Goal: Task Accomplishment & Management: Complete application form

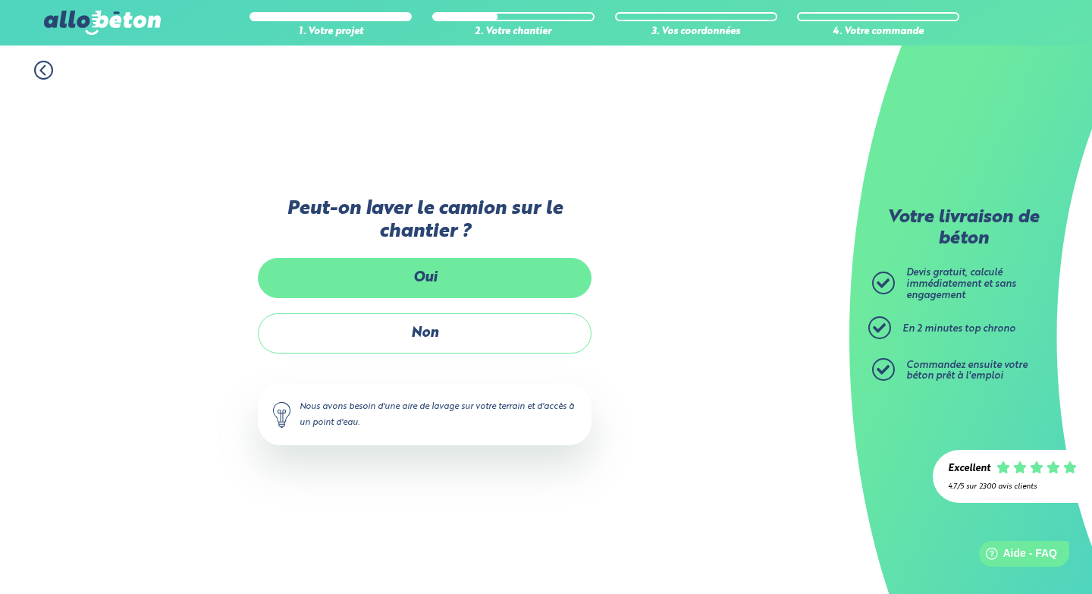
click at [421, 270] on label "Oui" at bounding box center [425, 278] width 334 height 40
click at [0, 0] on input "Oui" at bounding box center [0, 0] width 0 height 0
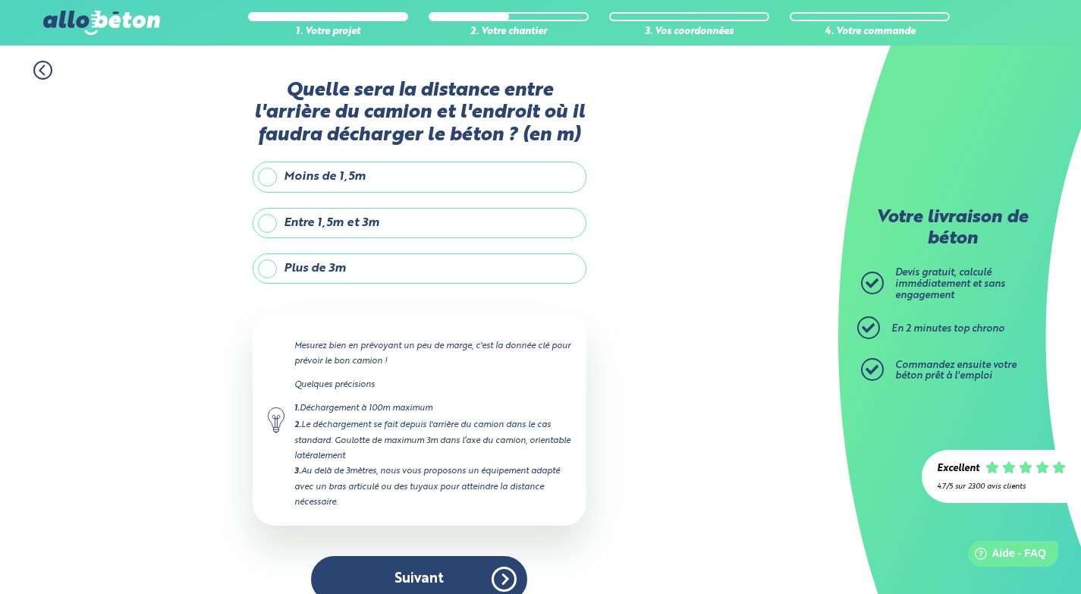
click at [342, 177] on label "Moins de 1,5m" at bounding box center [420, 177] width 334 height 30
click at [0, 0] on input "Moins de 1,5m" at bounding box center [0, 0] width 0 height 0
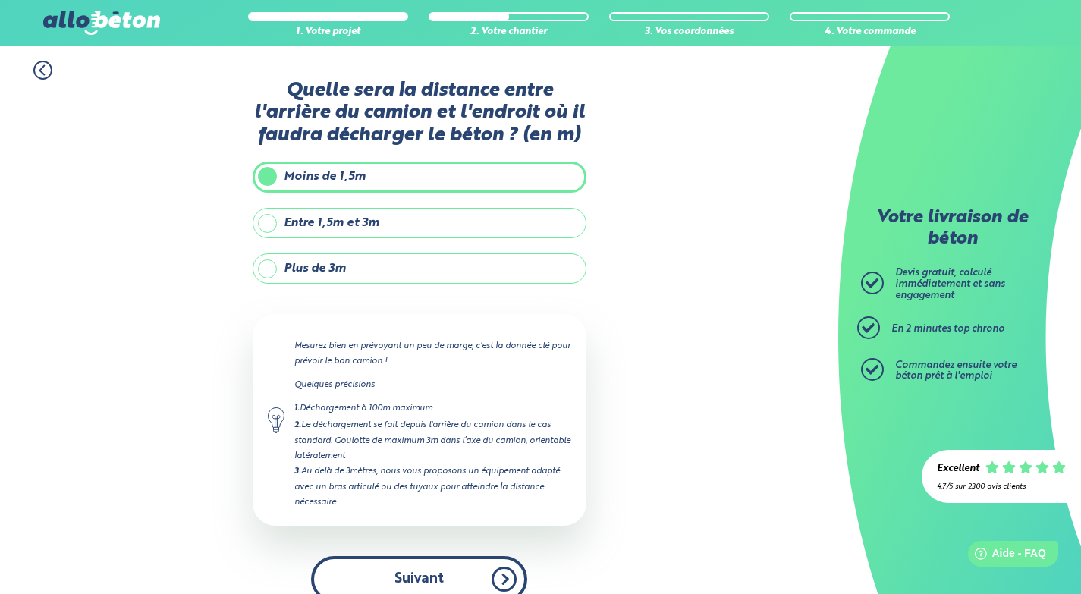
click at [467, 565] on button "Suivant" at bounding box center [419, 579] width 216 height 46
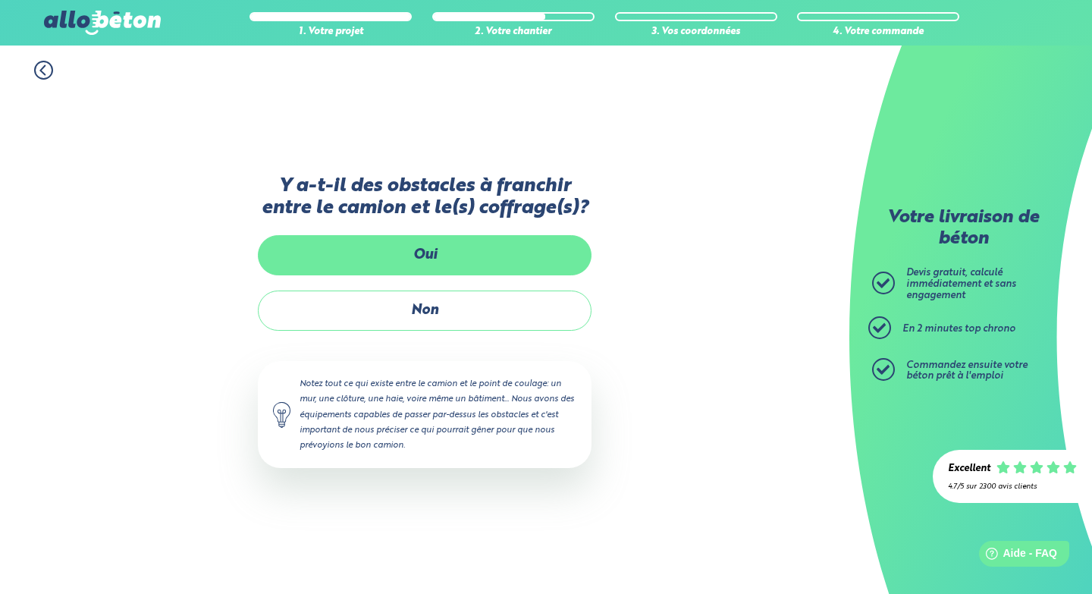
click at [429, 264] on label "Oui" at bounding box center [425, 255] width 334 height 40
click at [0, 0] on input "Oui" at bounding box center [0, 0] width 0 height 0
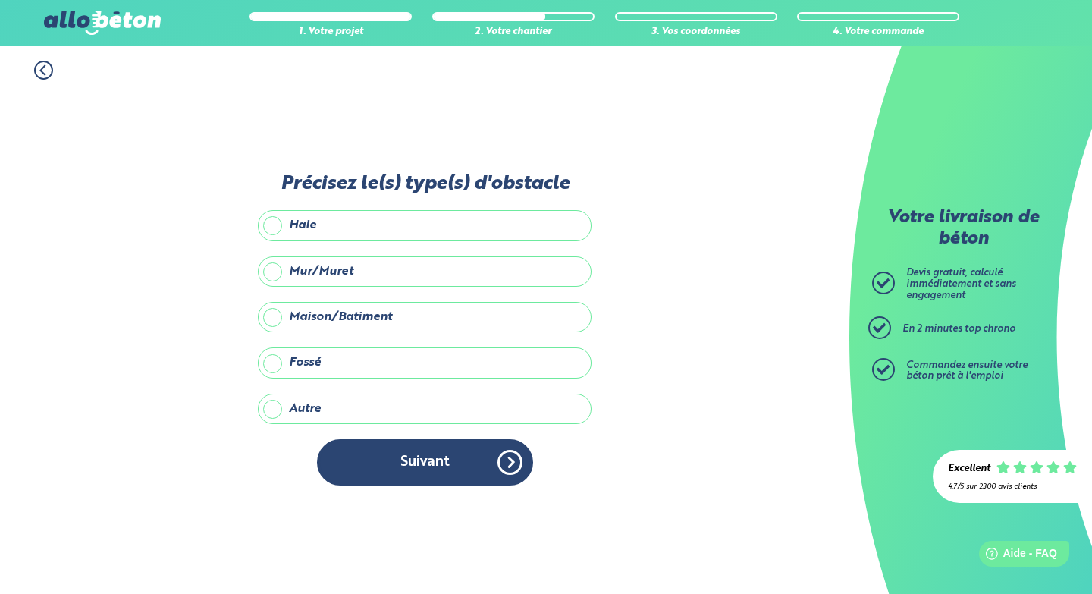
click at [46, 78] on circle at bounding box center [43, 69] width 17 height 17
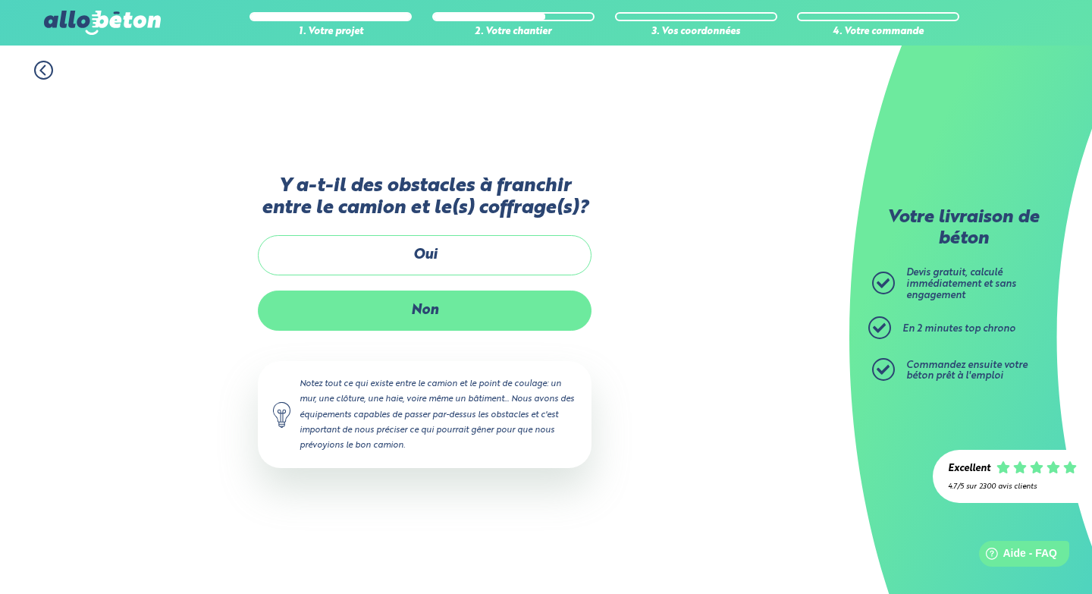
click at [419, 301] on label "Non" at bounding box center [425, 311] width 334 height 40
click at [0, 0] on input "Non" at bounding box center [0, 0] width 0 height 0
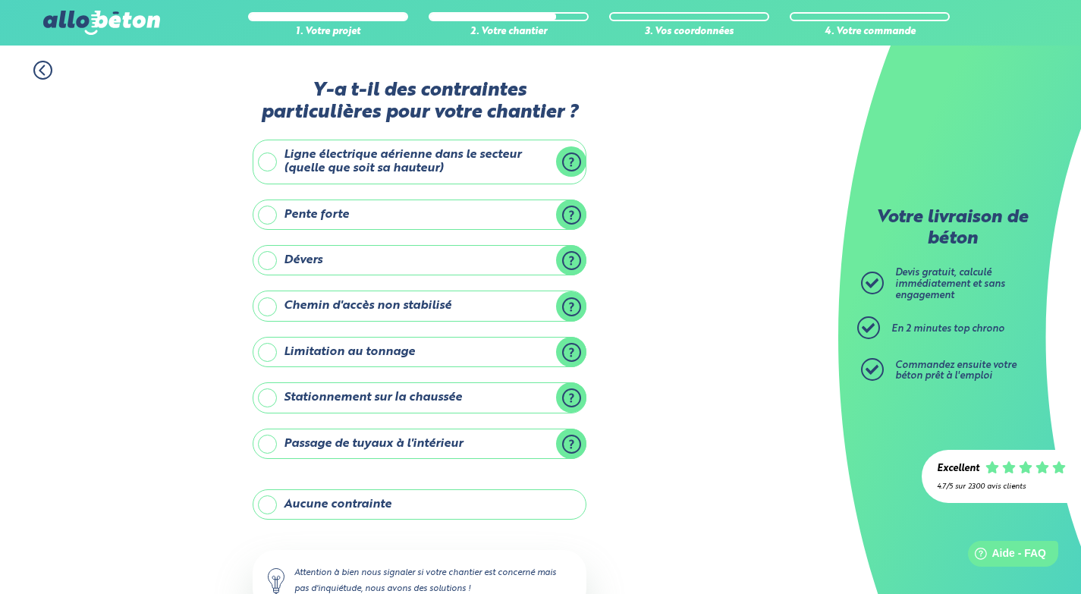
click at [344, 504] on label "Aucune contrainte" at bounding box center [420, 504] width 334 height 30
click at [0, 0] on input "Aucune contrainte" at bounding box center [0, 0] width 0 height 0
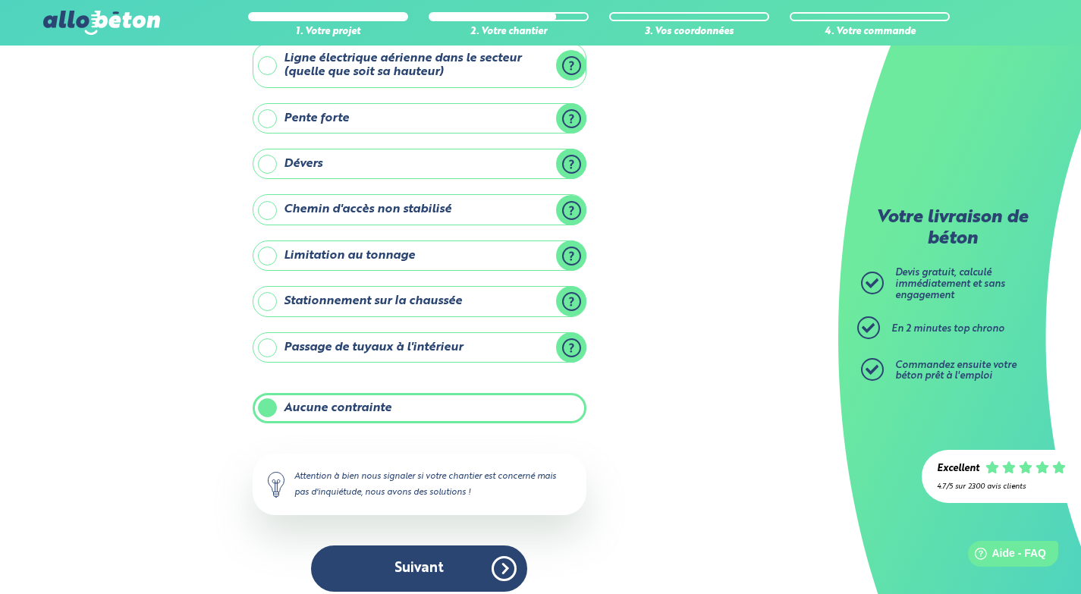
scroll to position [109, 0]
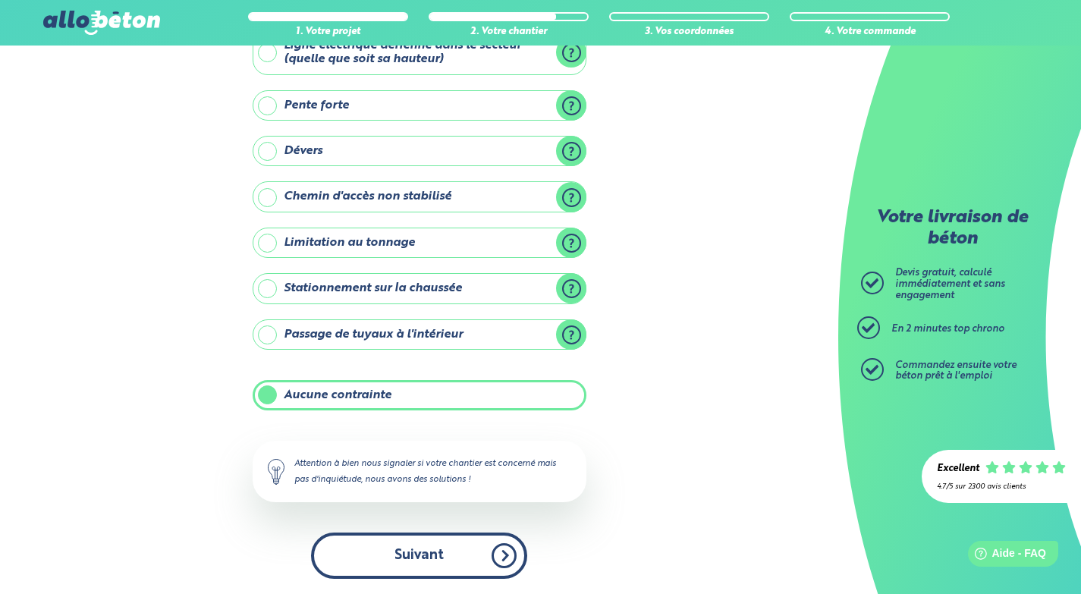
click at [437, 542] on button "Suivant" at bounding box center [419, 556] width 216 height 46
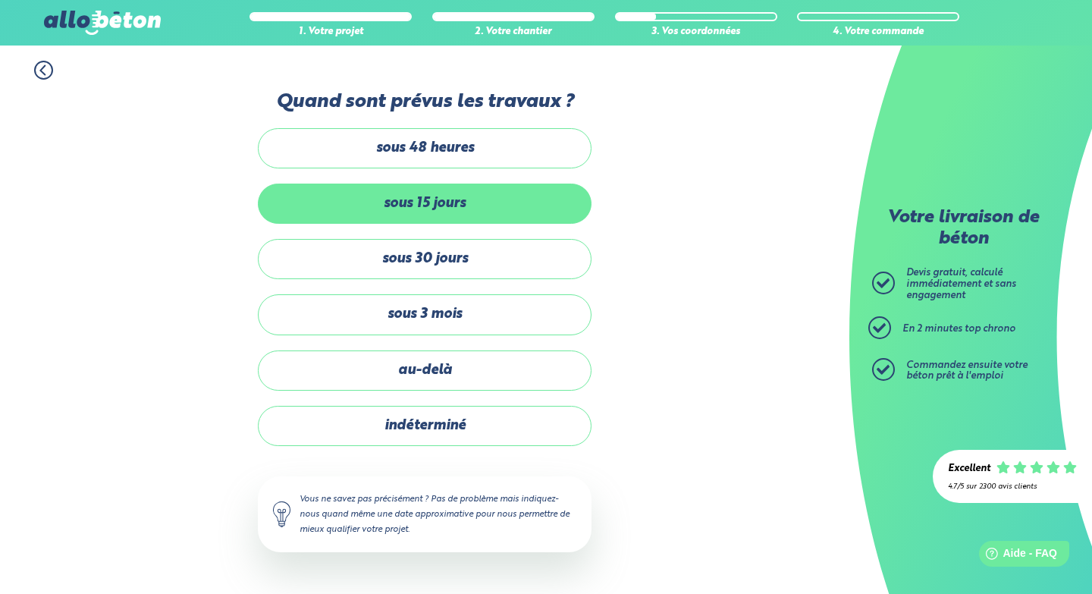
click at [472, 212] on label "sous 15 jours" at bounding box center [425, 204] width 334 height 40
click at [0, 0] on input "sous 15 jours" at bounding box center [0, 0] width 0 height 0
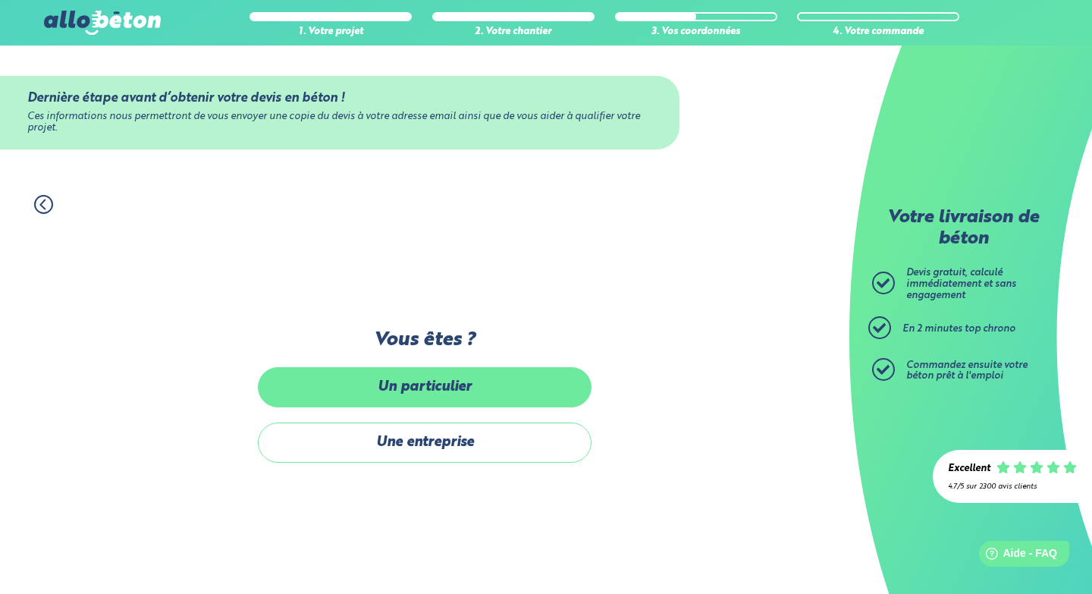
click at [442, 383] on label "Un particulier" at bounding box center [425, 387] width 334 height 40
click at [0, 0] on input "Un particulier" at bounding box center [0, 0] width 0 height 0
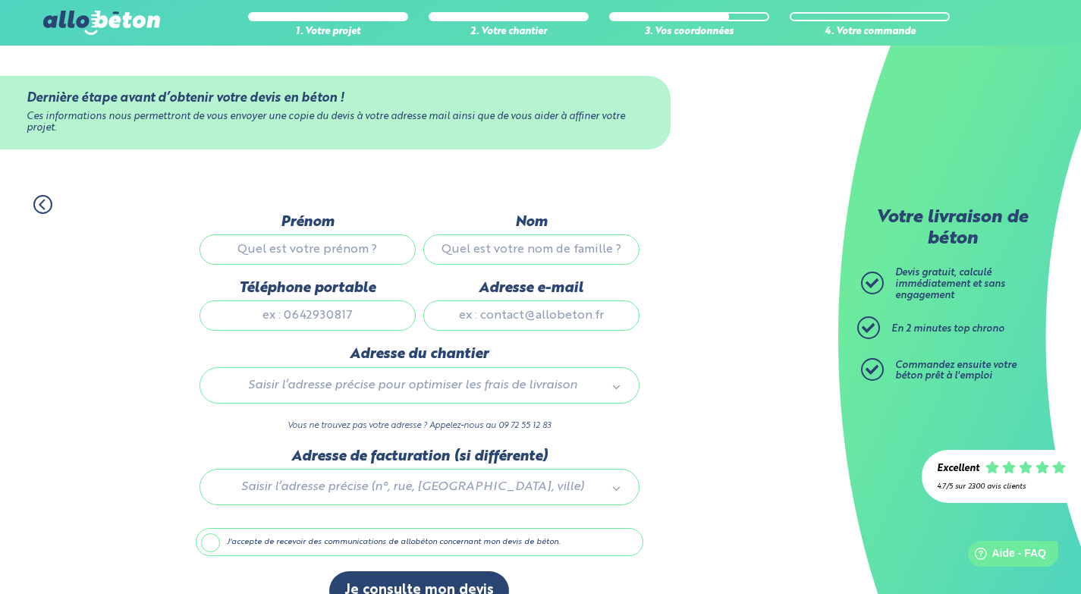
click at [318, 244] on input "Prénom" at bounding box center [308, 249] width 216 height 30
type input "[PERSON_NAME]"
type input "0767646412"
type input "[PERSON_NAME][EMAIL_ADDRESS][PERSON_NAME][DOMAIN_NAME]"
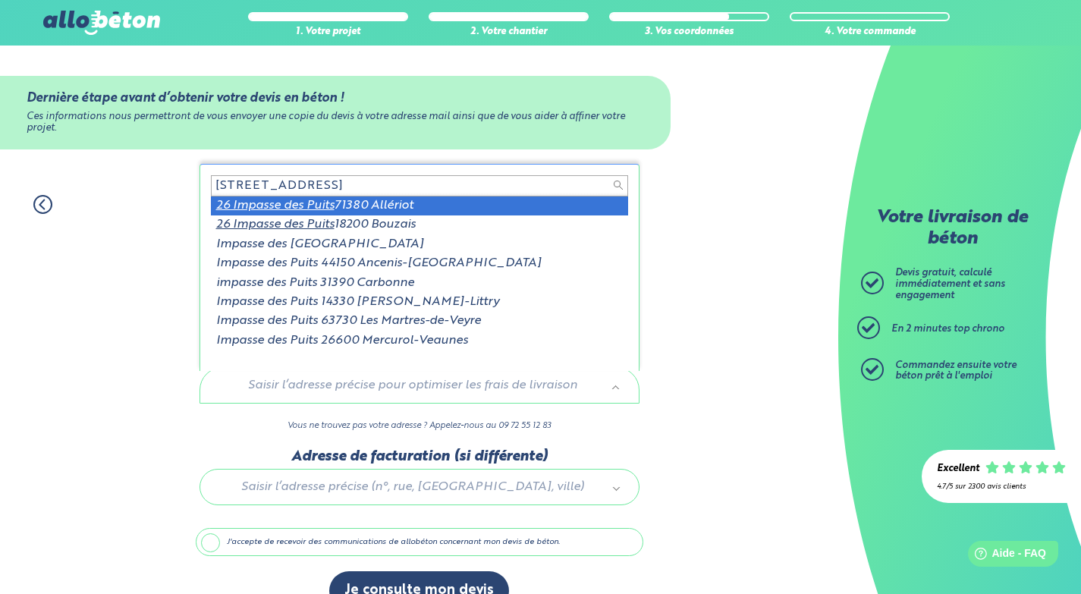
type input "[STREET_ADDRESS]"
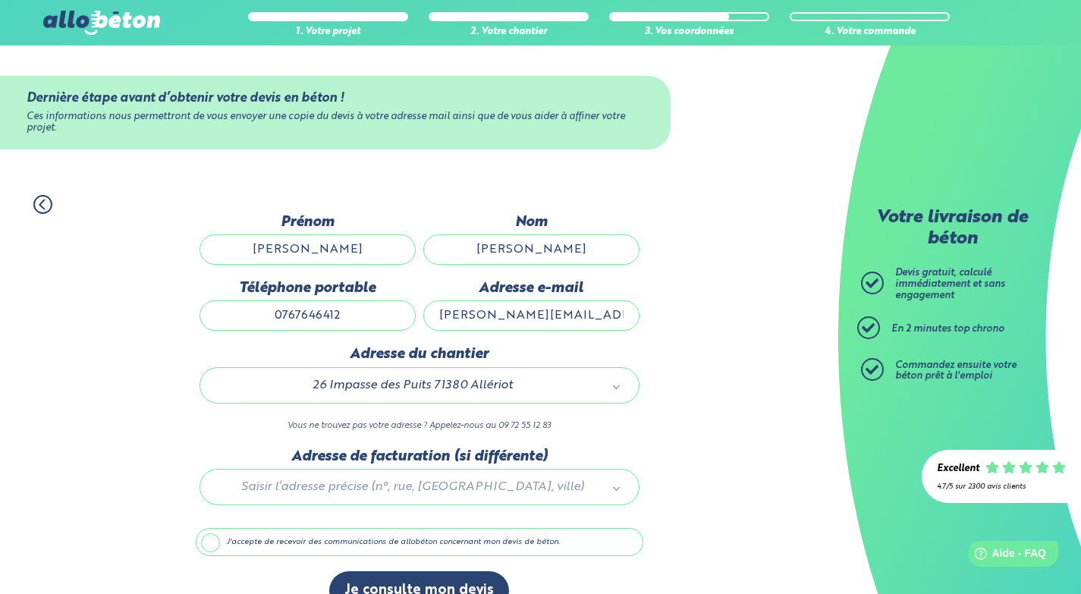
scroll to position [32, 0]
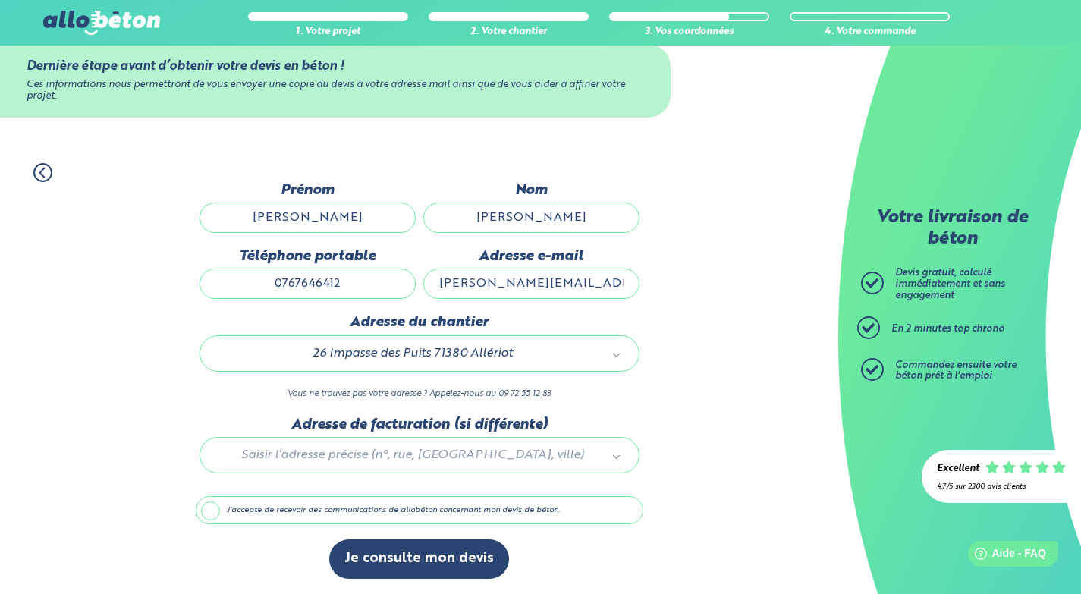
click at [197, 511] on label "J'accepte de recevoir des communications de allobéton concernant mon devis de b…" at bounding box center [420, 510] width 448 height 29
click at [0, 0] on input "J'accepte de recevoir des communications de allobéton concernant mon devis de b…" at bounding box center [0, 0] width 0 height 0
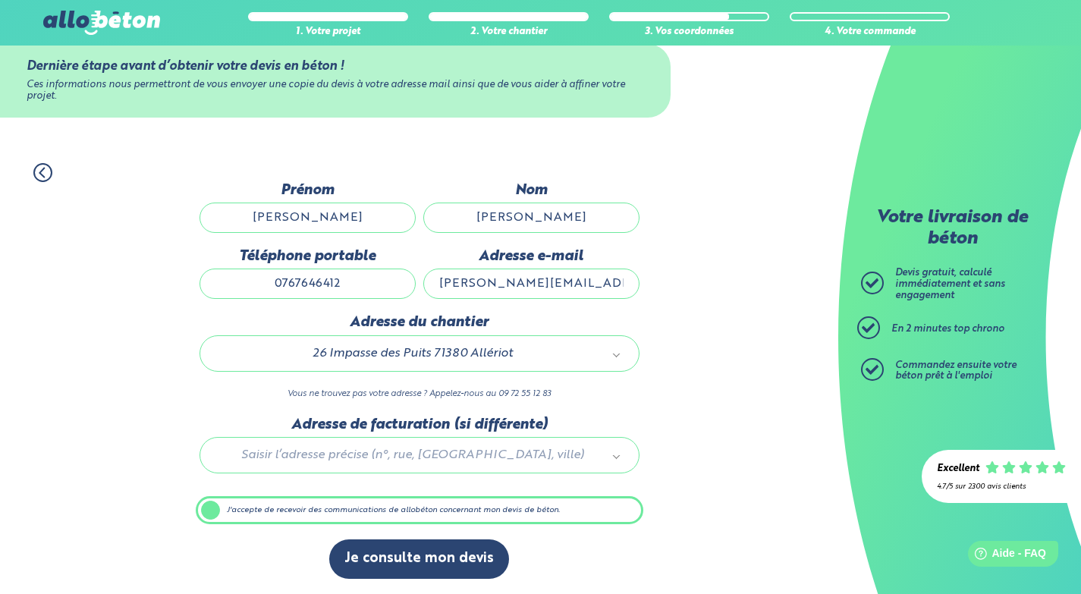
click at [214, 504] on label "J'accepte de recevoir des communications de allobéton concernant mon devis de b…" at bounding box center [420, 510] width 448 height 29
click at [0, 0] on input "J'accepte de recevoir des communications de allobéton concernant mon devis de b…" at bounding box center [0, 0] width 0 height 0
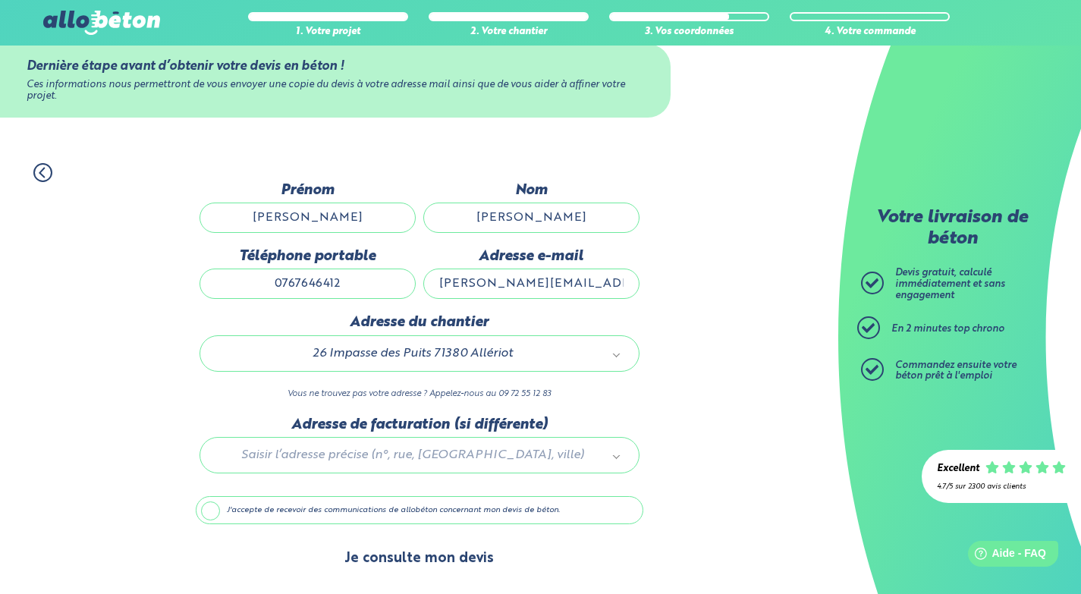
click at [405, 553] on button "Je consulte mon devis" at bounding box center [419, 558] width 180 height 39
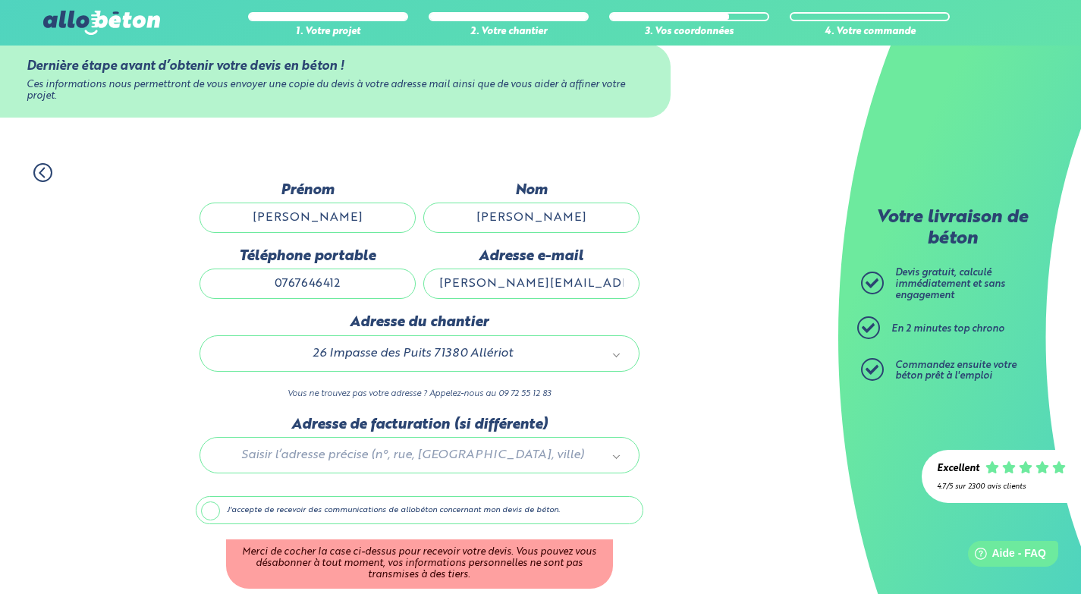
click at [204, 514] on label "J'accepte de recevoir des communications de allobéton concernant mon devis de b…" at bounding box center [420, 510] width 448 height 29
click at [0, 0] on input "J'accepte de recevoir des communications de allobéton concernant mon devis de b…" at bounding box center [0, 0] width 0 height 0
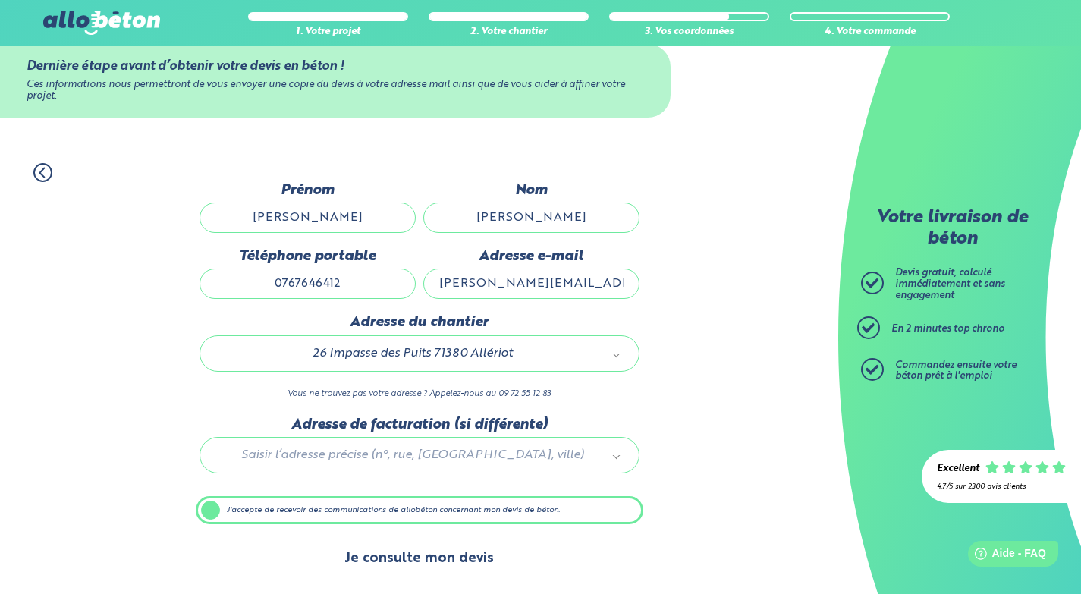
click at [357, 545] on button "Je consulte mon devis" at bounding box center [419, 558] width 180 height 39
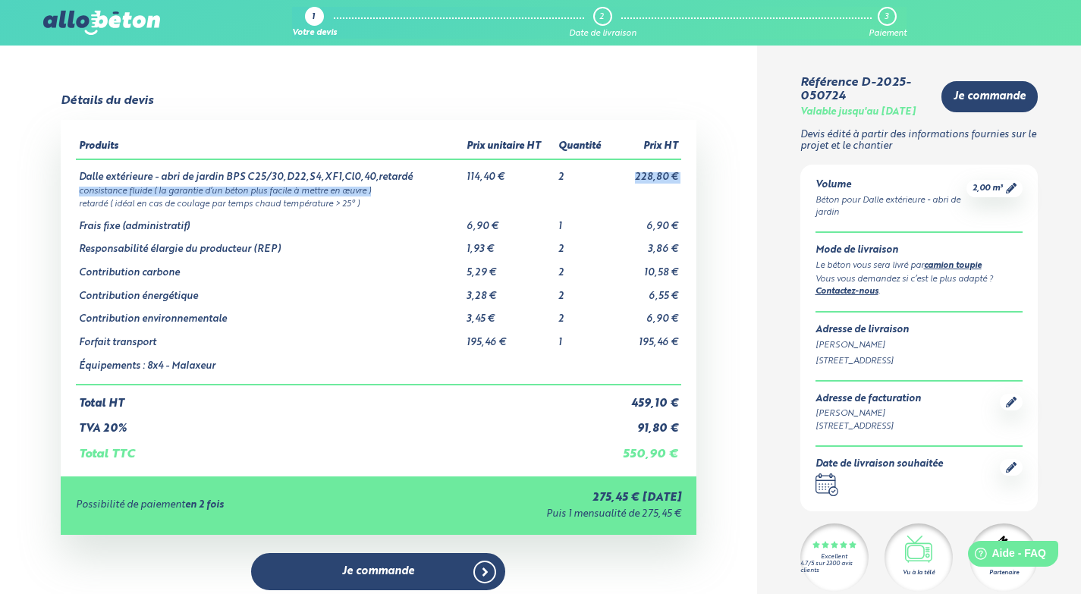
drag, startPoint x: 638, startPoint y: 177, endPoint x: 627, endPoint y: 185, distance: 14.1
click at [627, 185] on tbody "Dalle extérieure - abri de jardin BPS C25/30,D22,S4,XF1,Cl0,40,retardé 114,40 €…" at bounding box center [378, 271] width 605 height 225
click at [627, 185] on td "consistance fluide ( la garantie d’un béton plus facile à mettre en œuvre )" at bounding box center [378, 190] width 605 height 13
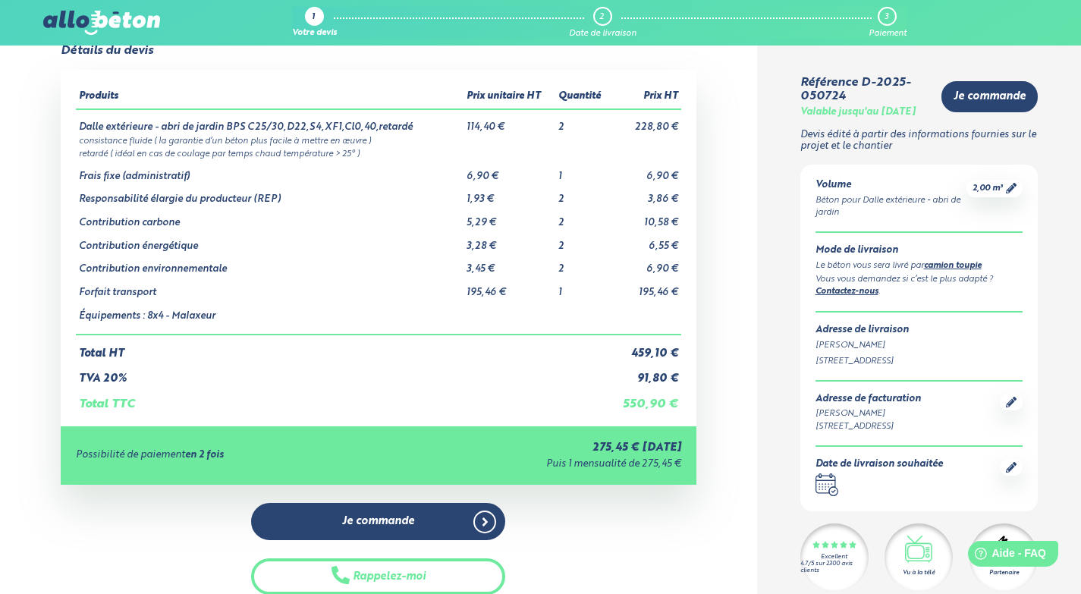
scroll to position [76, 0]
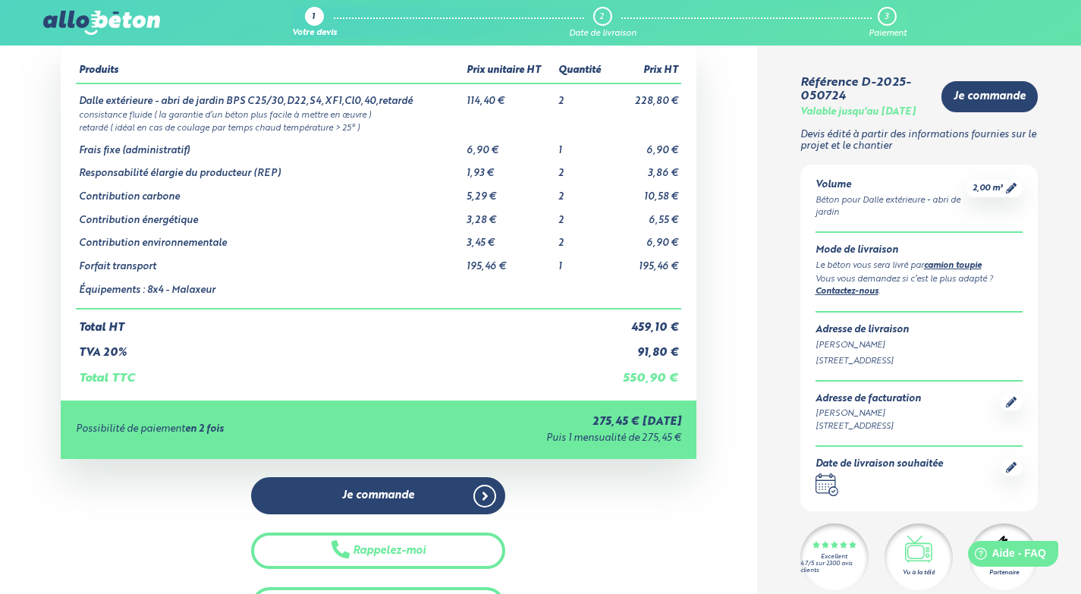
click at [546, 439] on div "Puis 1 mensualité de 275,45 €" at bounding box center [536, 438] width 289 height 11
drag, startPoint x: 549, startPoint y: 438, endPoint x: 681, endPoint y: 435, distance: 132.0
click at [681, 435] on div "Possibilité de paiement en 2 fois 275,45 € aujourd'hui Puis 1 mensualité de 275…" at bounding box center [379, 430] width 636 height 58
click at [702, 435] on div "Détails du devis Produits Prix unitaire HT Quantité Prix HT Dalle extérieure - …" at bounding box center [378, 321] width 757 height 606
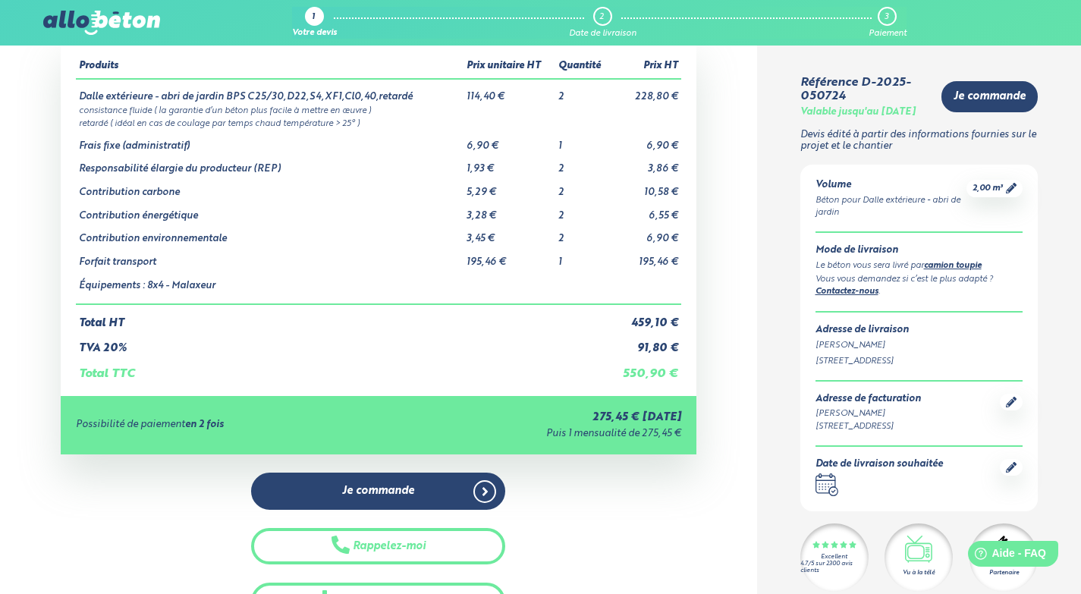
scroll to position [228, 0]
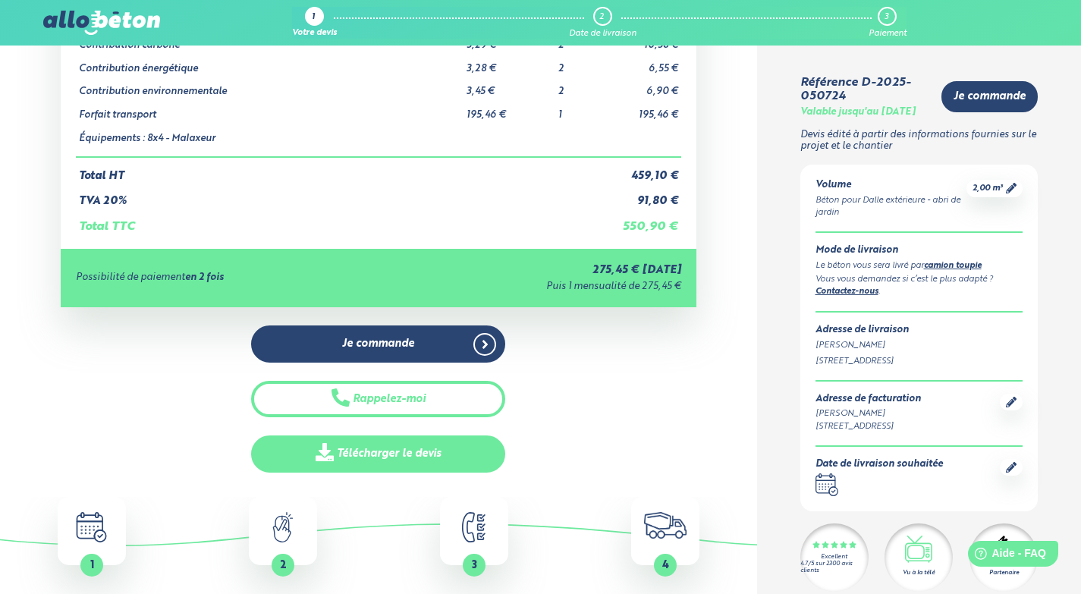
click at [426, 451] on link "Télécharger le devis" at bounding box center [378, 453] width 254 height 37
click at [368, 451] on link "Télécharger le devis" at bounding box center [378, 453] width 254 height 37
